Goal: Information Seeking & Learning: Learn about a topic

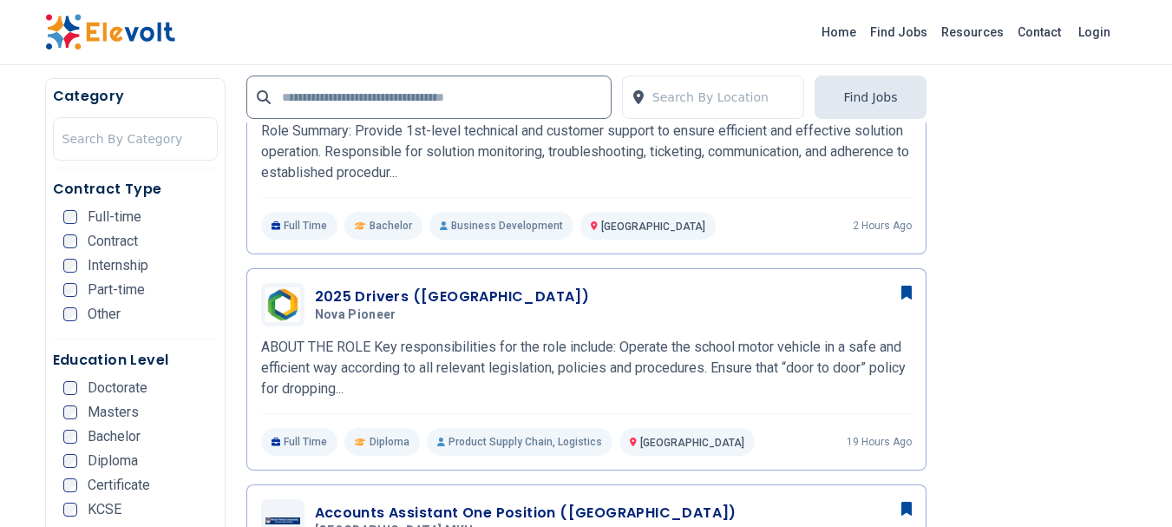
scroll to position [582, 0]
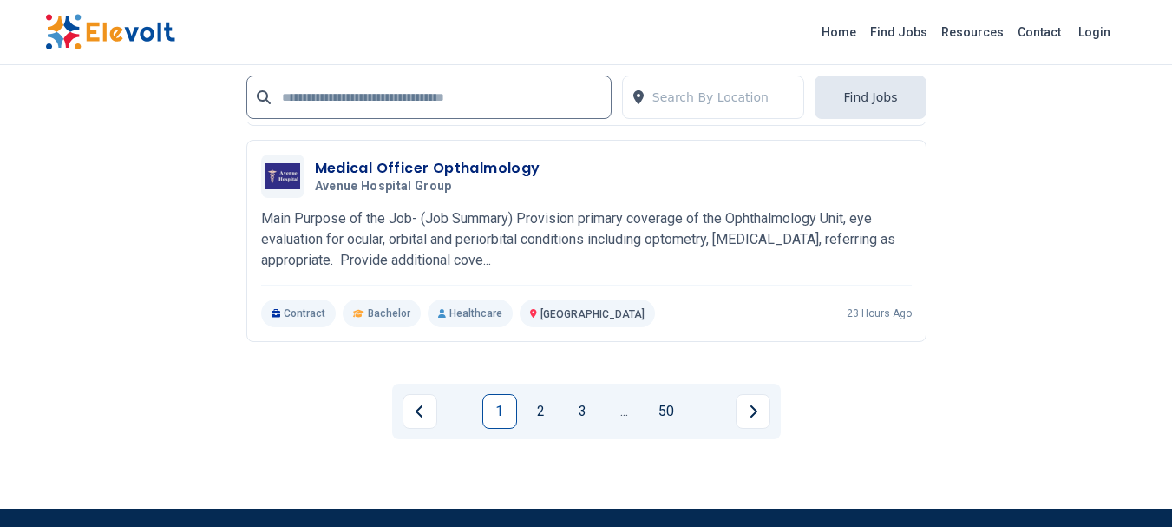
scroll to position [3889, 0]
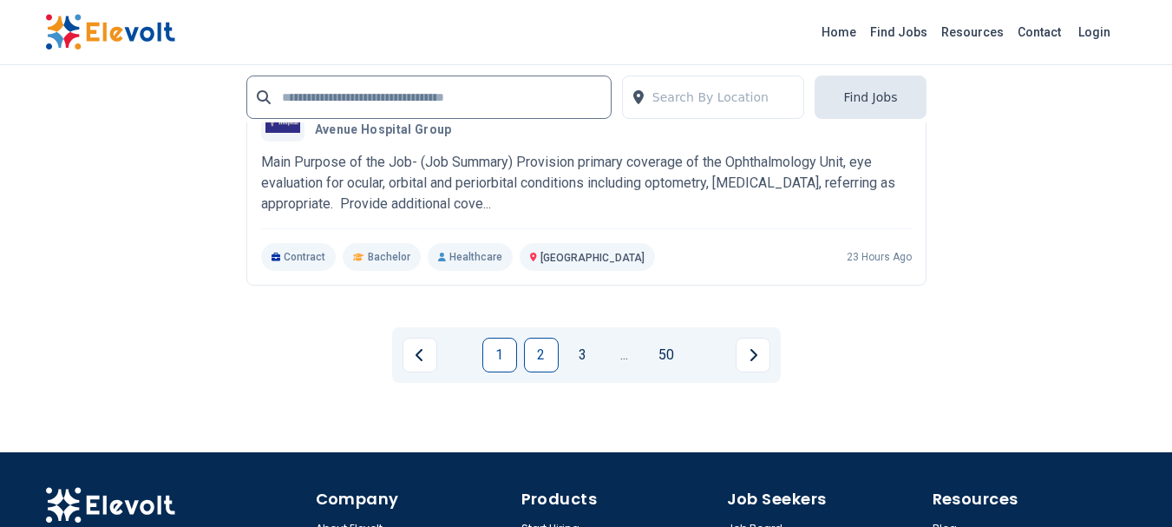
click at [542, 357] on link "2" at bounding box center [541, 354] width 35 height 35
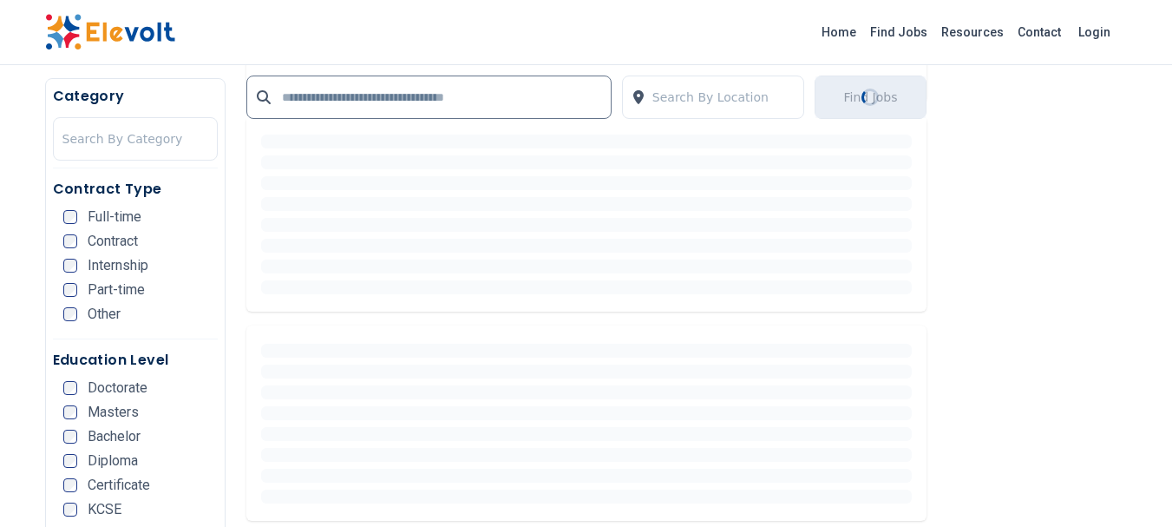
scroll to position [670, 0]
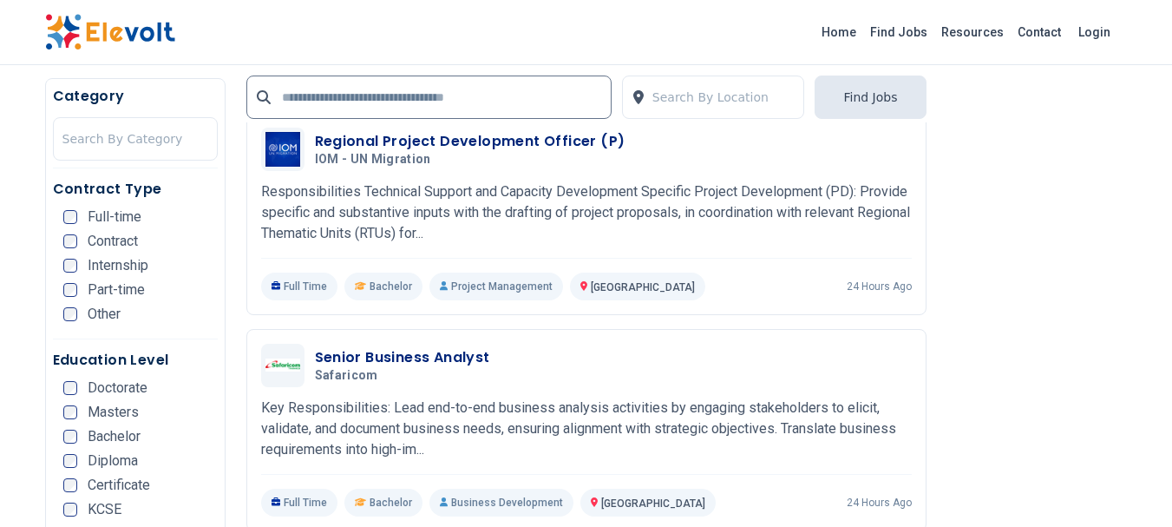
scroll to position [2695, 0]
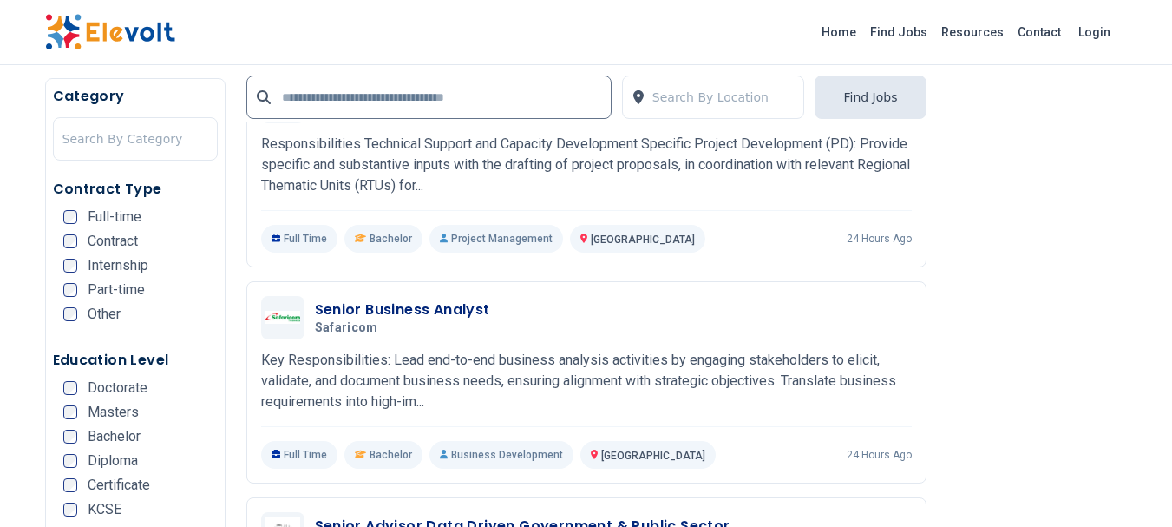
drag, startPoint x: 1155, startPoint y: 348, endPoint x: 1154, endPoint y: 366, distance: 18.2
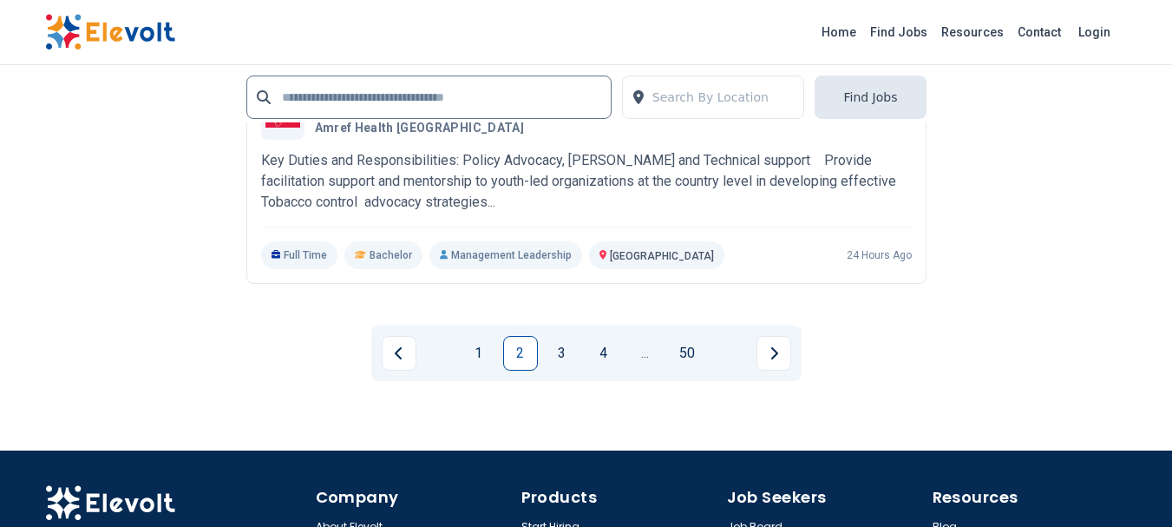
scroll to position [3887, 0]
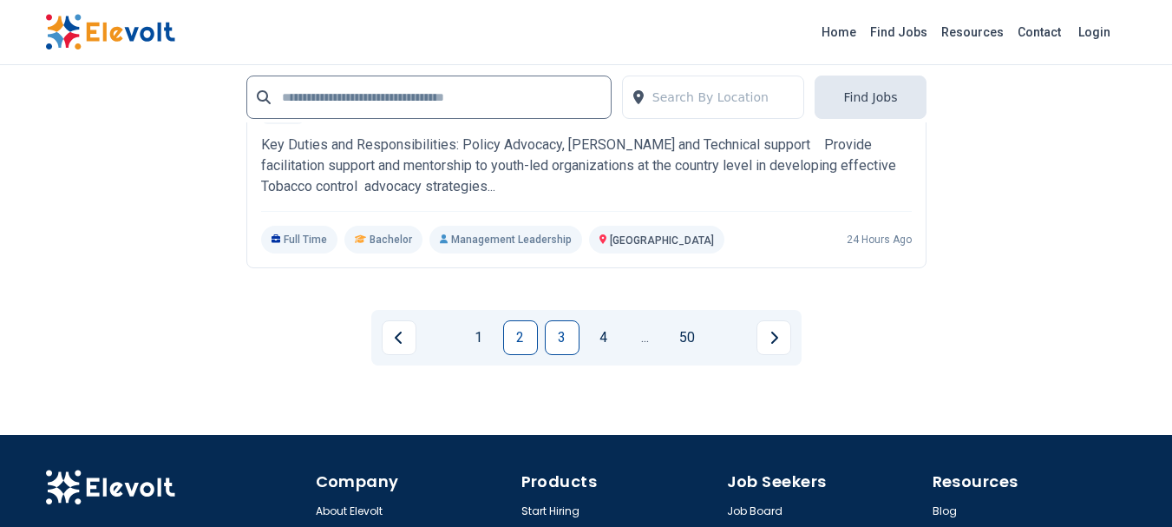
click at [562, 337] on link "3" at bounding box center [562, 337] width 35 height 35
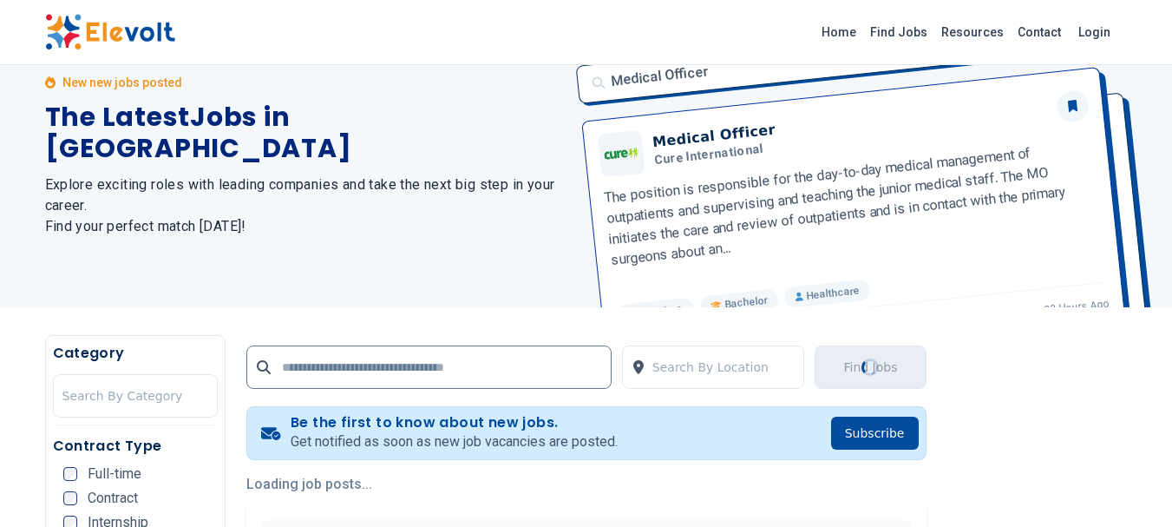
scroll to position [0, 0]
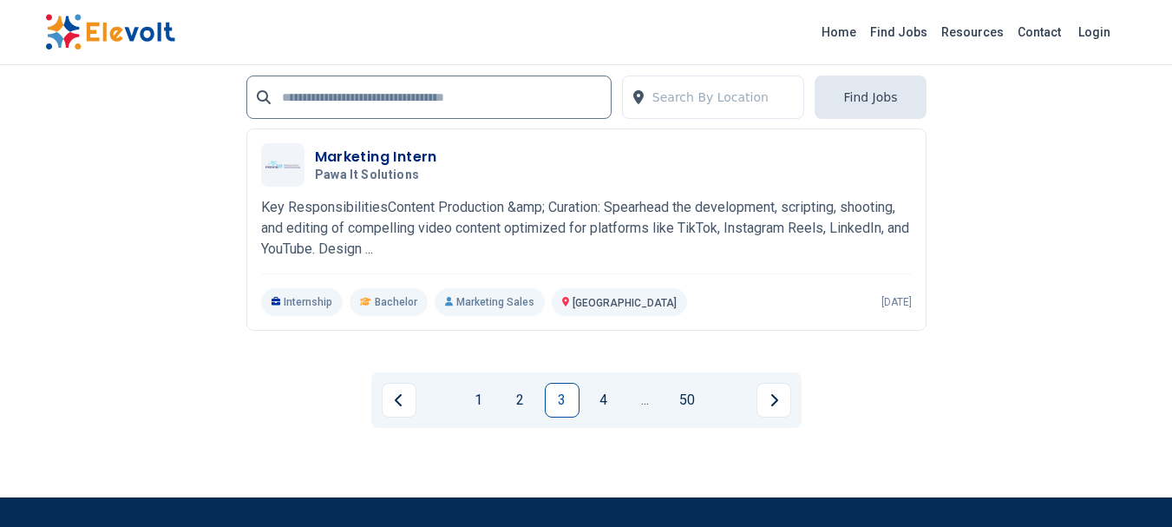
scroll to position [3832, 0]
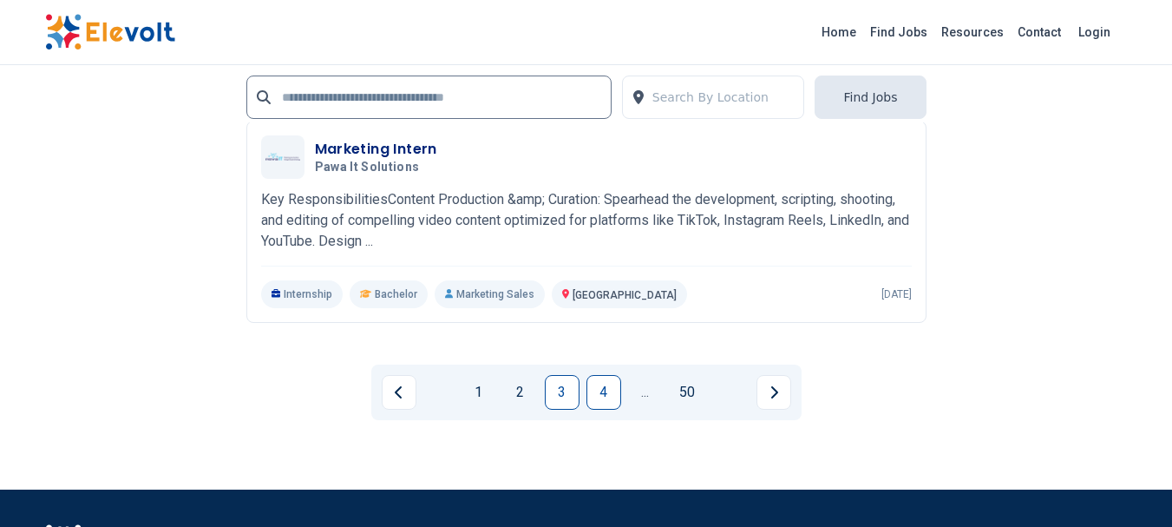
click at [609, 382] on link "4" at bounding box center [603, 392] width 35 height 35
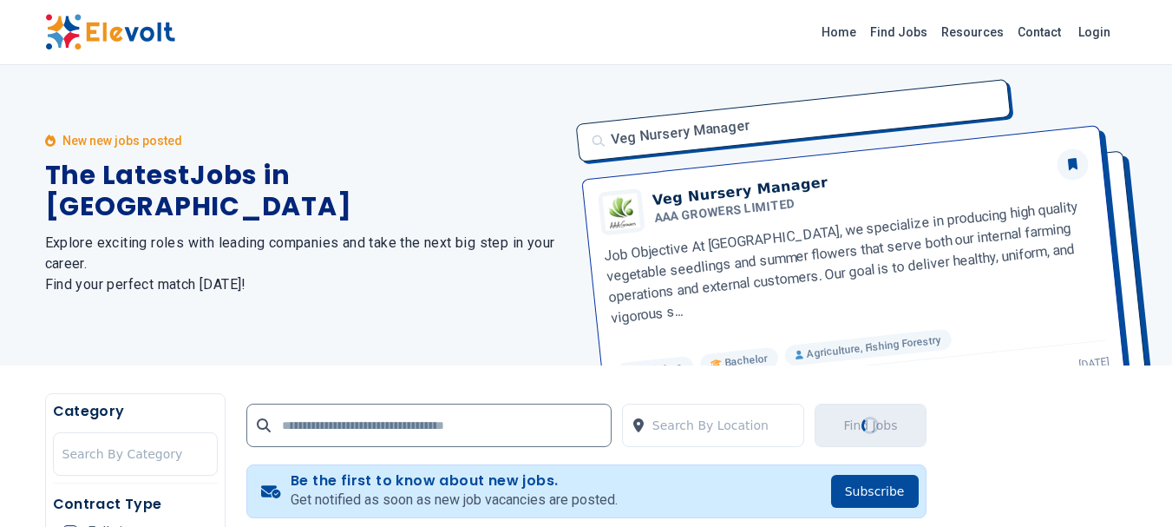
scroll to position [0, 0]
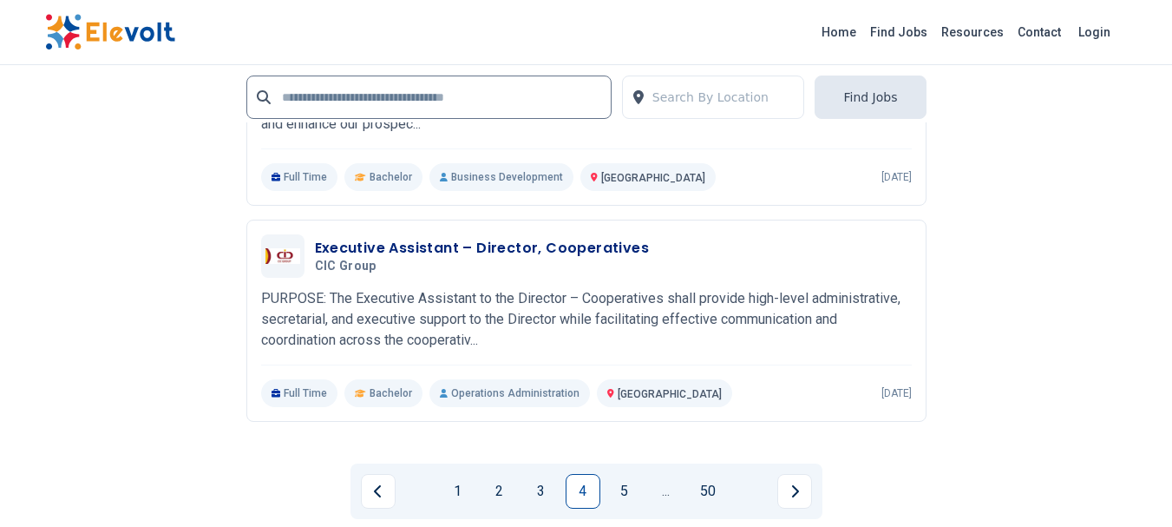
scroll to position [3816, 0]
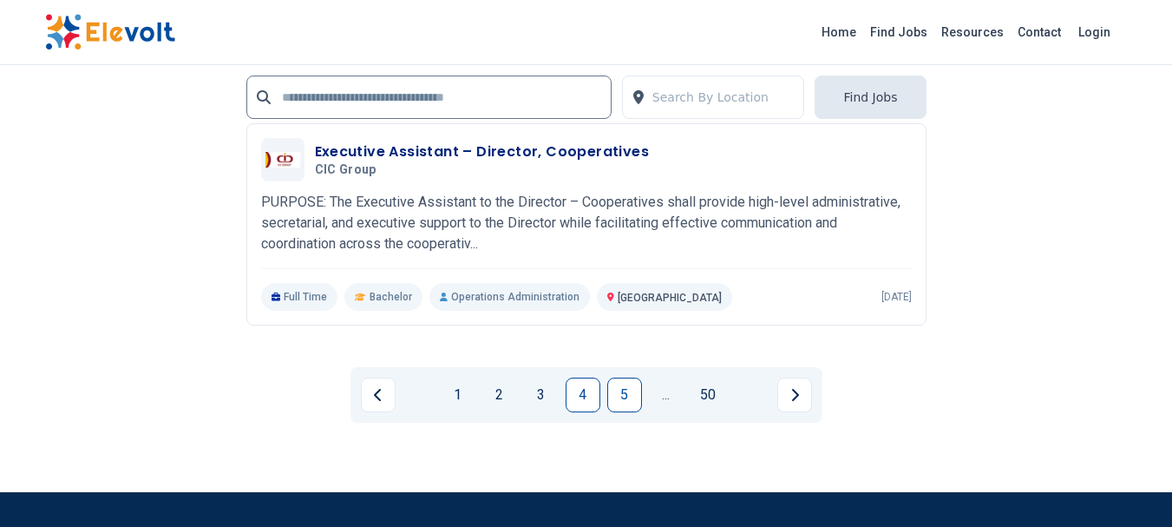
click at [625, 398] on link "5" at bounding box center [624, 394] width 35 height 35
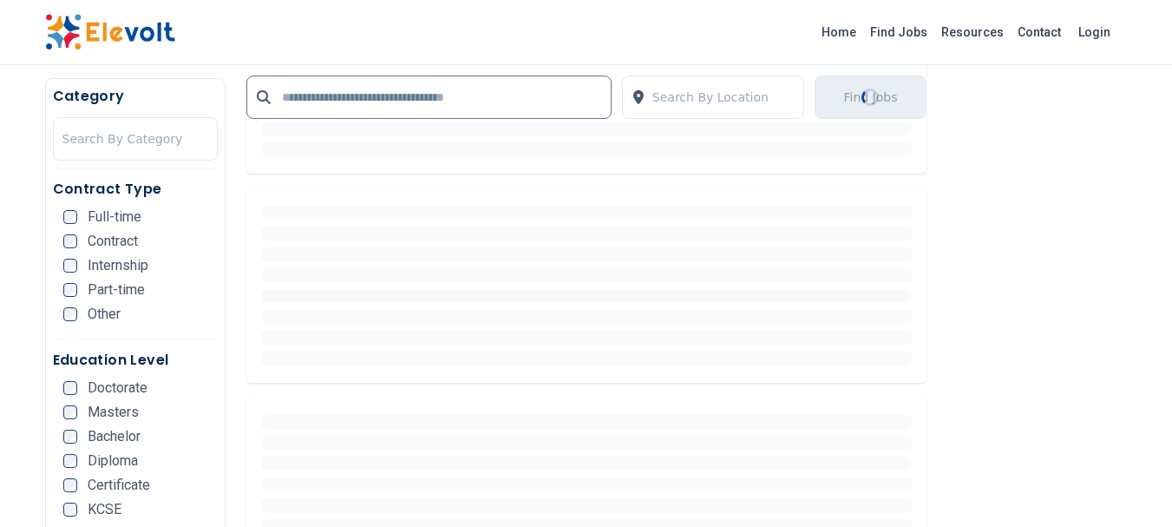
scroll to position [0, 0]
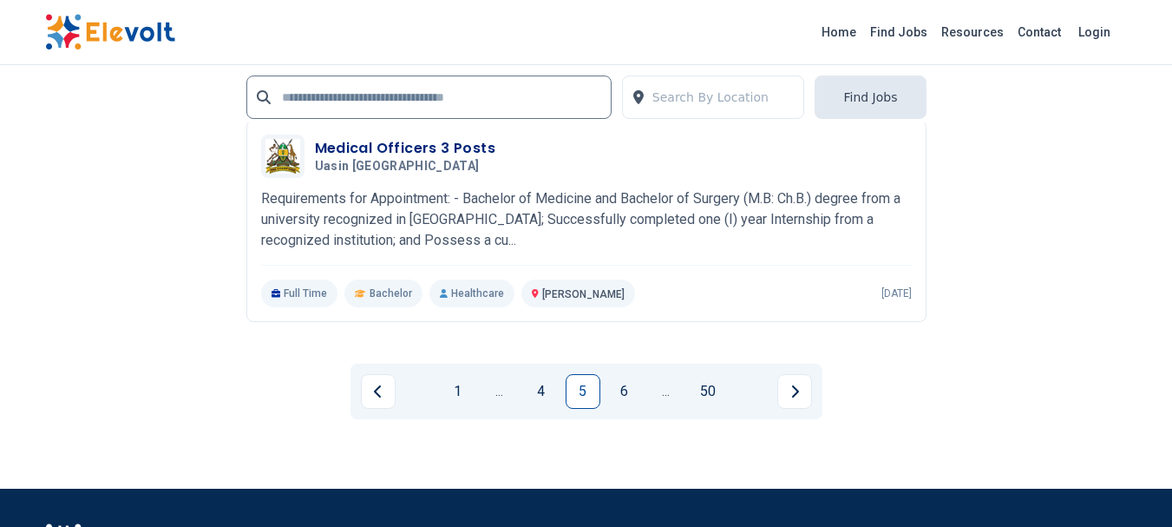
scroll to position [4041, 0]
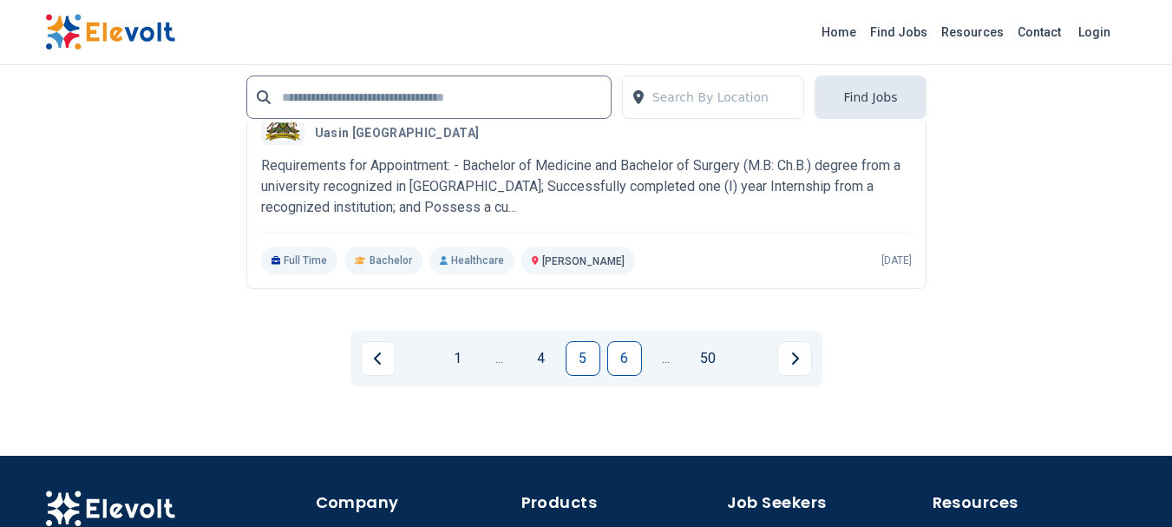
click at [629, 356] on link "6" at bounding box center [624, 358] width 35 height 35
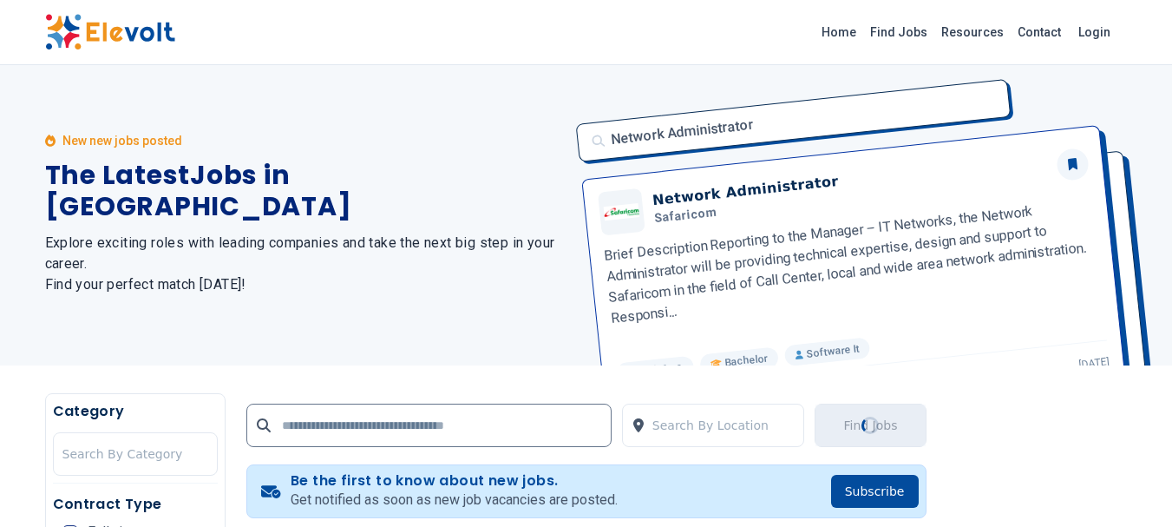
scroll to position [0, 0]
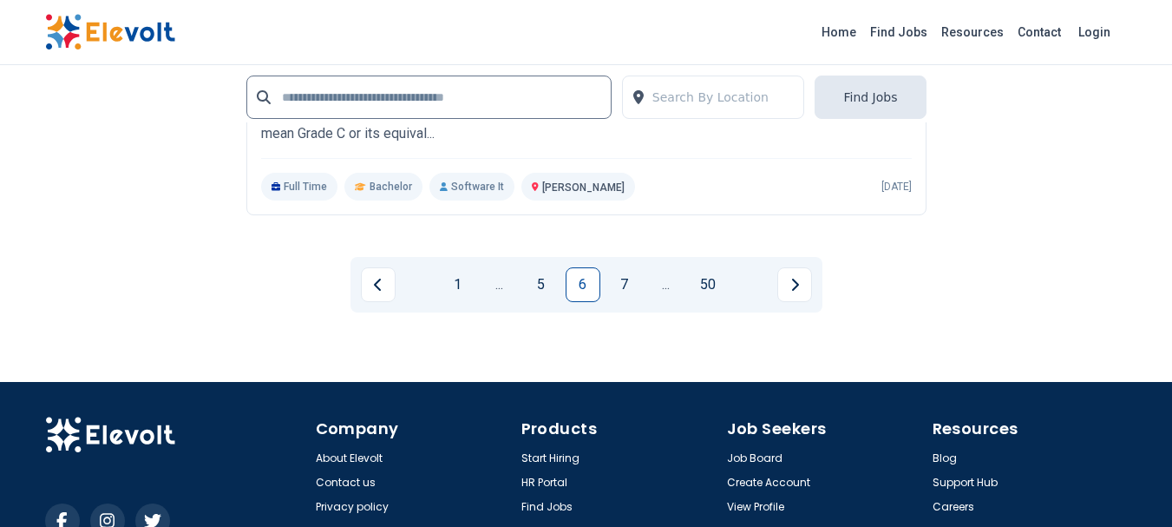
scroll to position [4123, 0]
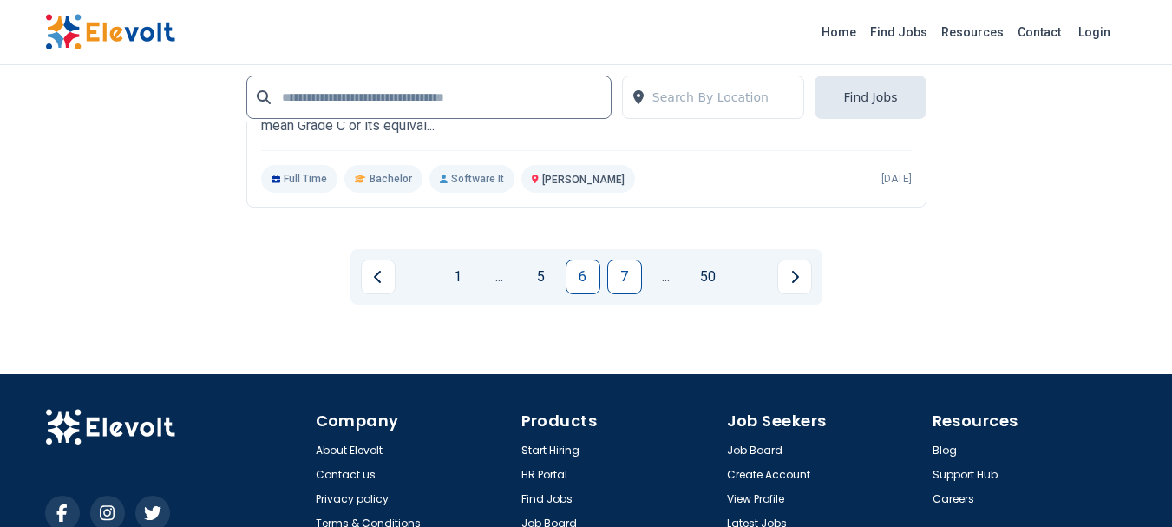
click at [631, 278] on link "7" at bounding box center [624, 276] width 35 height 35
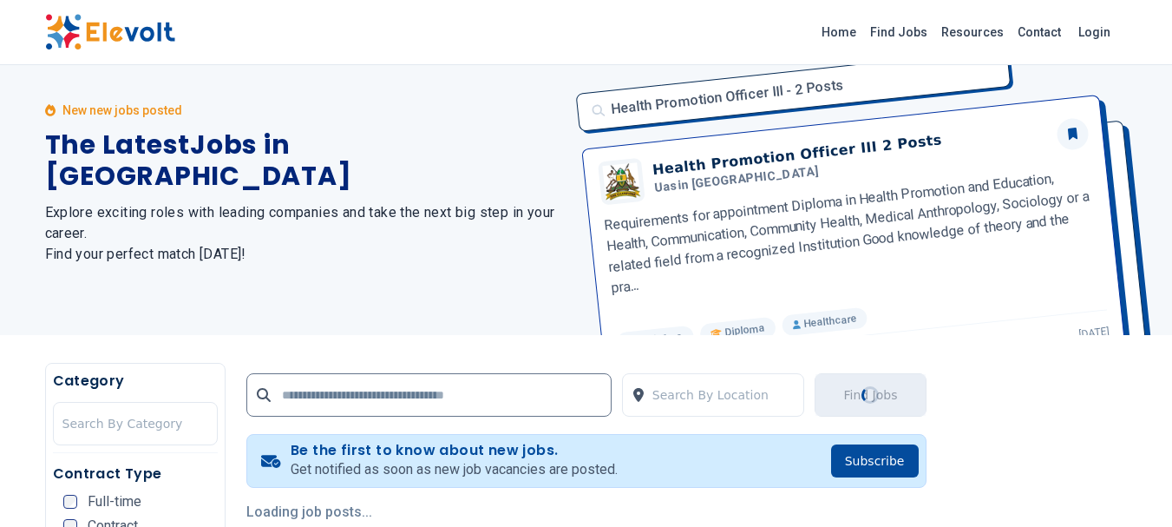
scroll to position [0, 0]
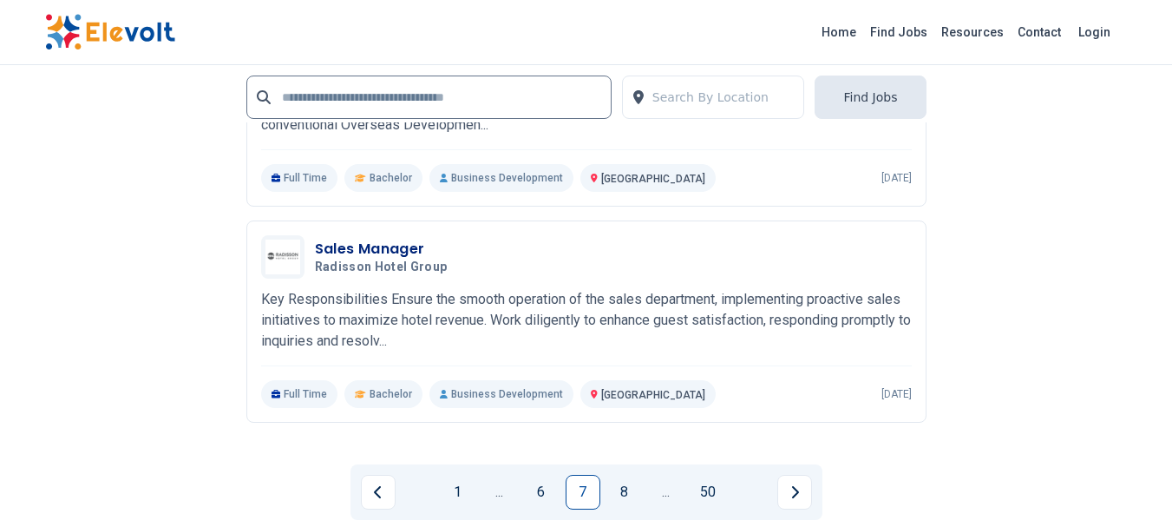
scroll to position [4058, 0]
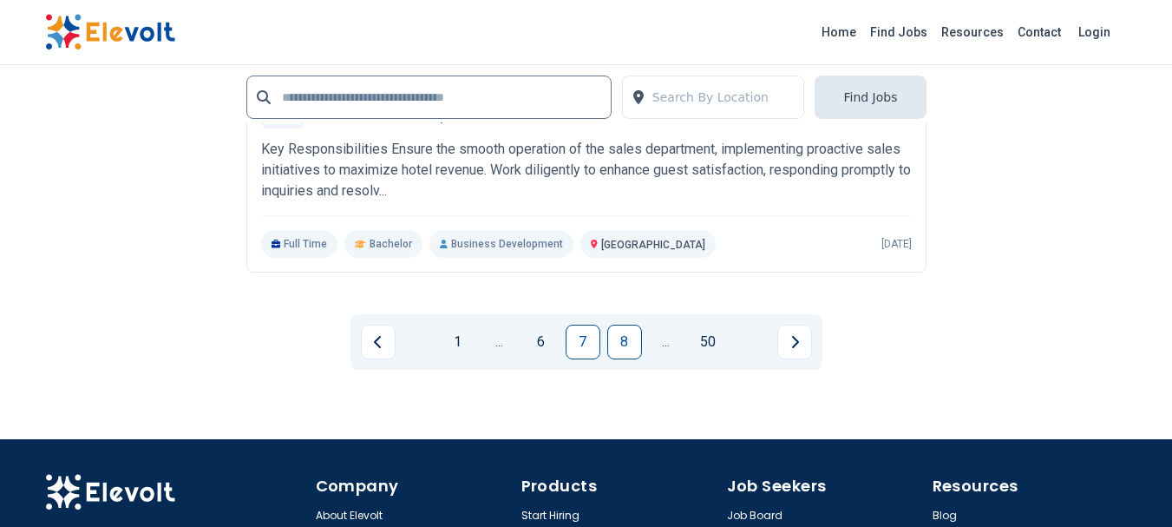
click at [627, 350] on link "8" at bounding box center [624, 341] width 35 height 35
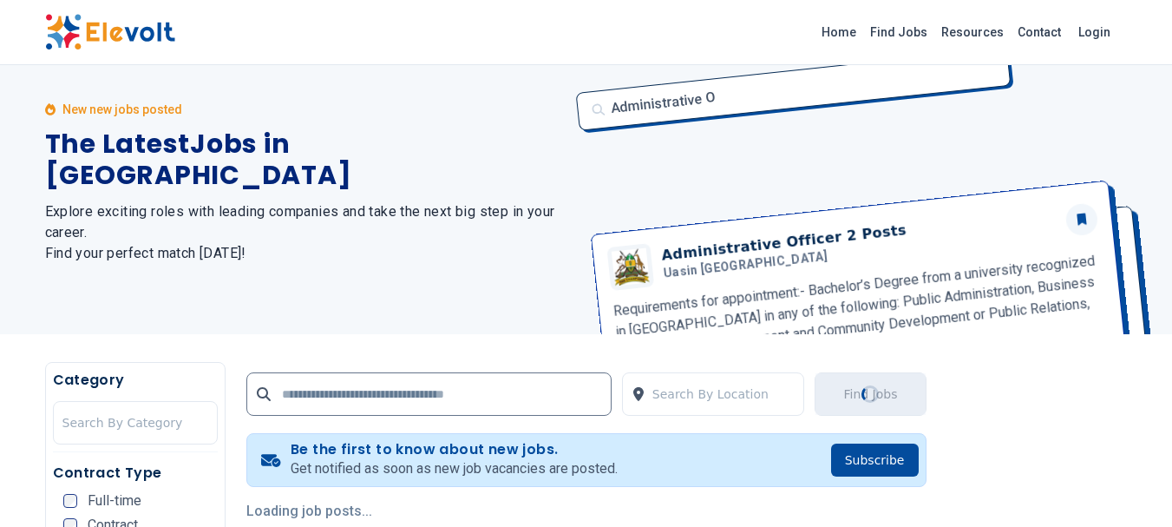
scroll to position [0, 0]
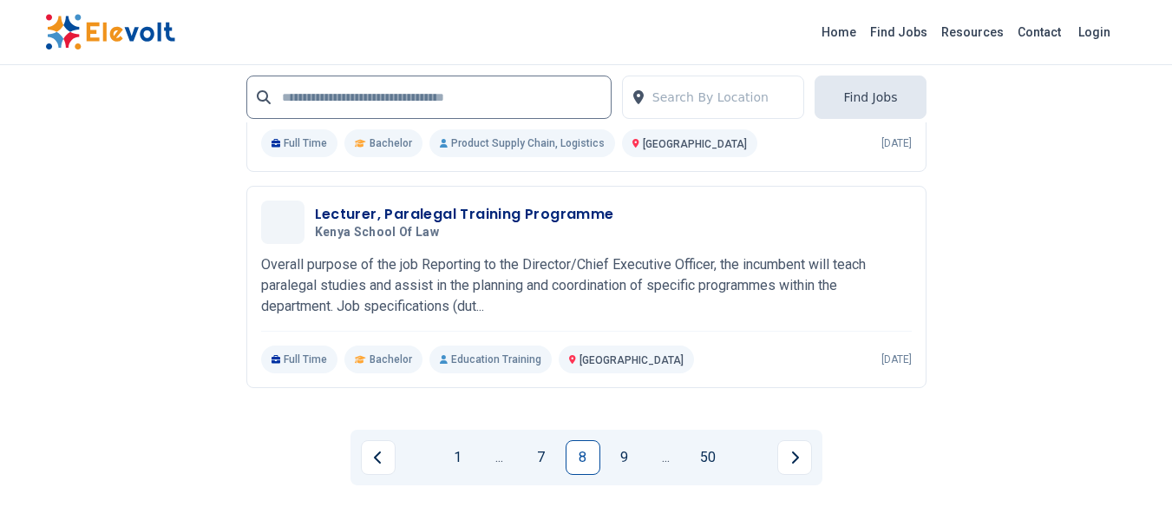
scroll to position [3922, 0]
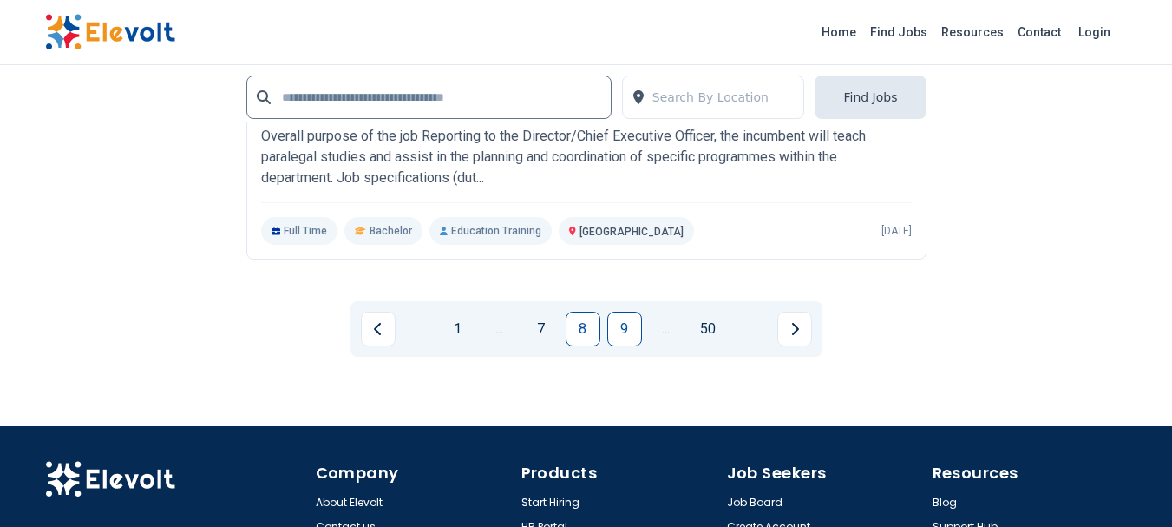
click at [626, 336] on link "9" at bounding box center [624, 328] width 35 height 35
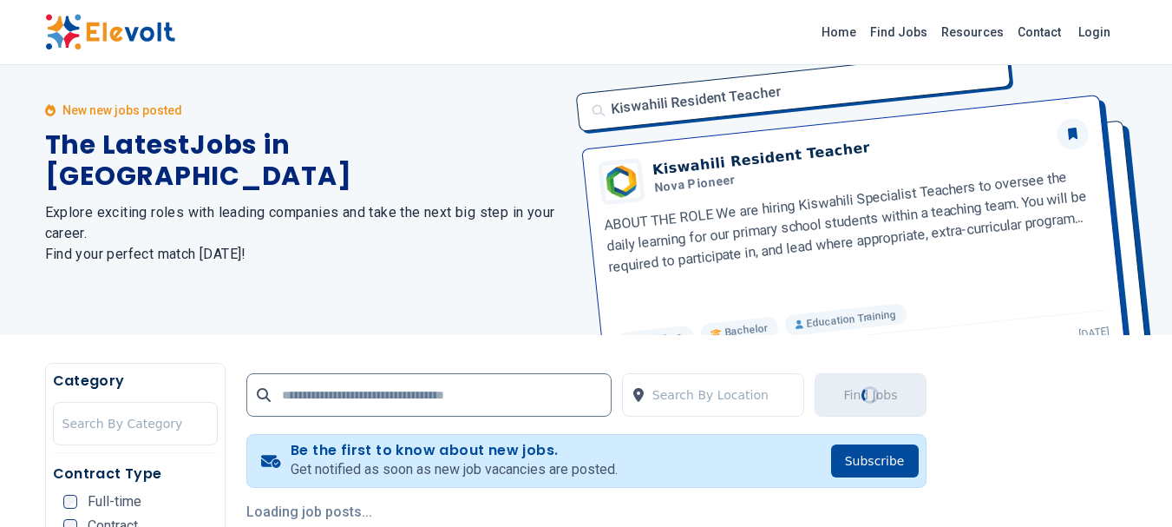
scroll to position [0, 0]
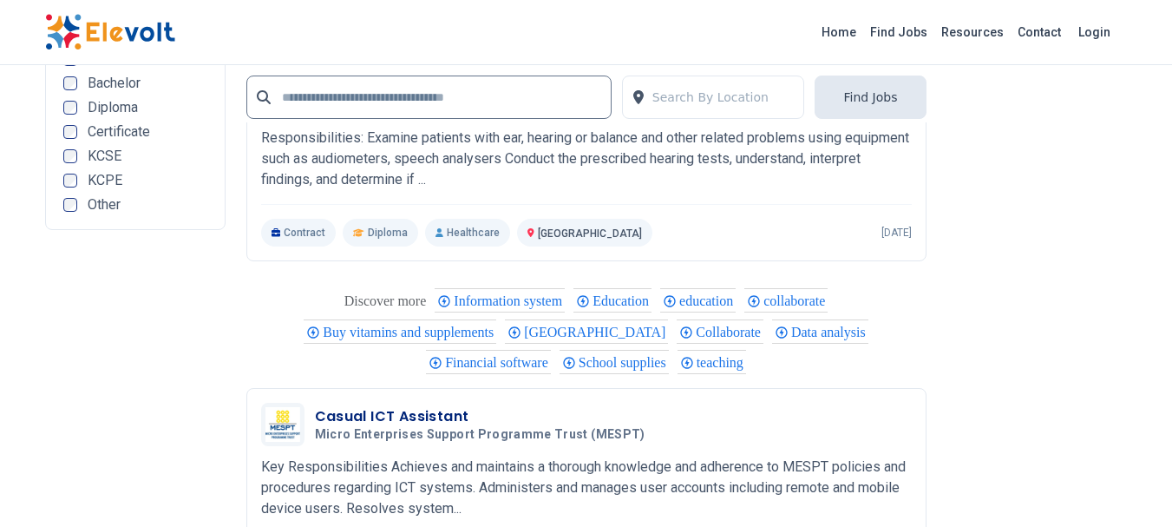
scroll to position [3215, 0]
